Goal: Transaction & Acquisition: Purchase product/service

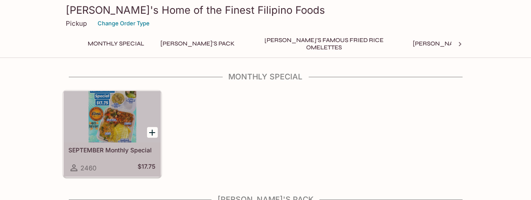
click at [125, 117] on div at bounding box center [112, 117] width 97 height 52
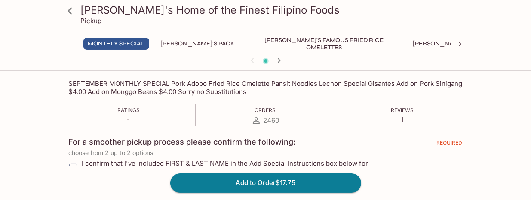
scroll to position [181, 0]
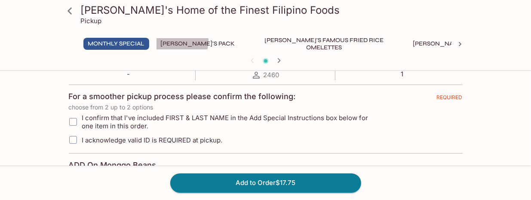
click at [176, 41] on button "[PERSON_NAME]'s Pack" at bounding box center [198, 44] width 84 height 12
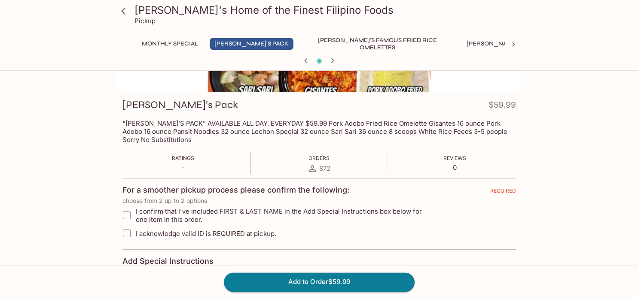
scroll to position [136, 0]
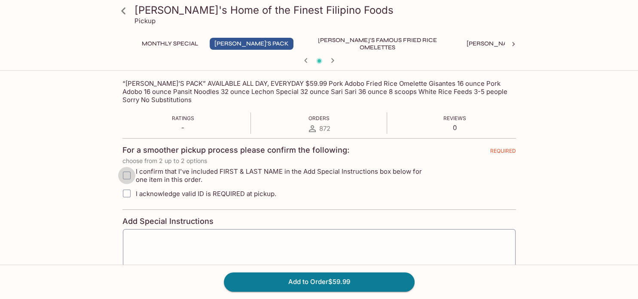
click at [126, 176] on input "I confirm that I've included FIRST & LAST NAME in the Add Special Instructions …" at bounding box center [126, 175] width 17 height 17
checkbox input "true"
click at [127, 193] on input "I acknowledge valid ID is REQUIRED at pickup." at bounding box center [126, 193] width 17 height 17
checkbox input "true"
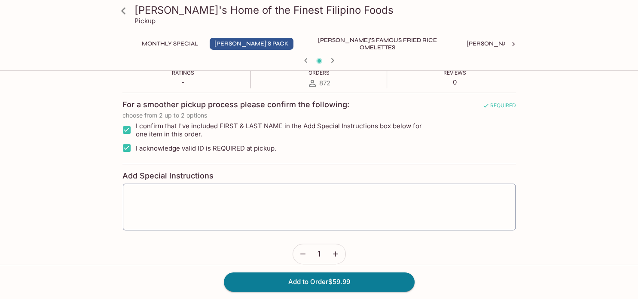
scroll to position [227, 0]
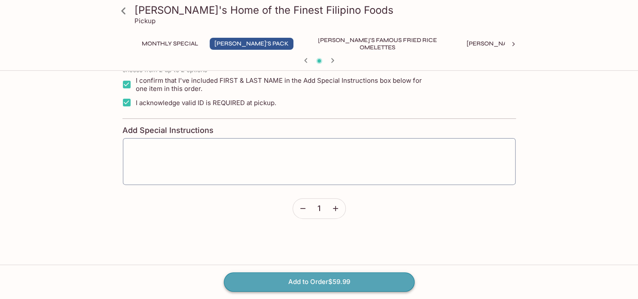
click at [332, 200] on button "Add to Order $59.99" at bounding box center [319, 282] width 191 height 19
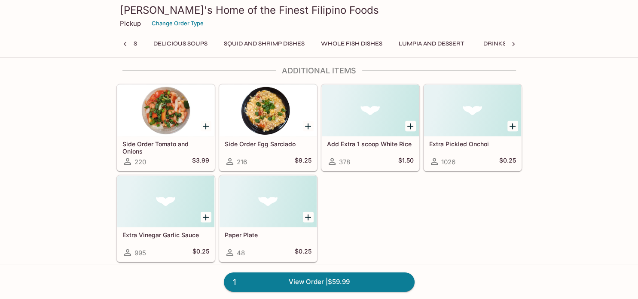
scroll to position [0, 650]
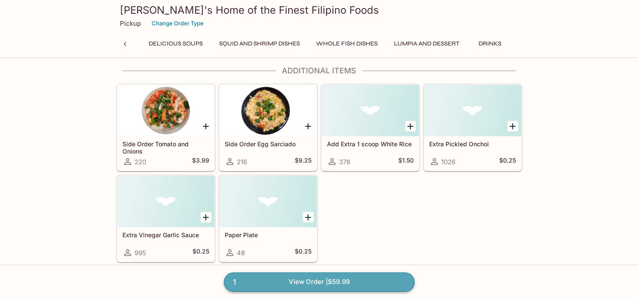
click at [342, 200] on link "1 View Order | $59.99" at bounding box center [319, 282] width 191 height 19
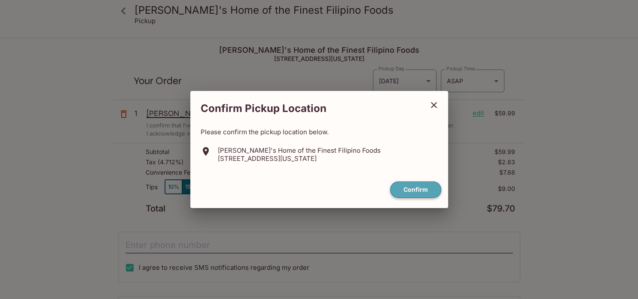
click at [419, 190] on button "Confirm" at bounding box center [415, 190] width 51 height 17
